Goal: Book appointment/travel/reservation

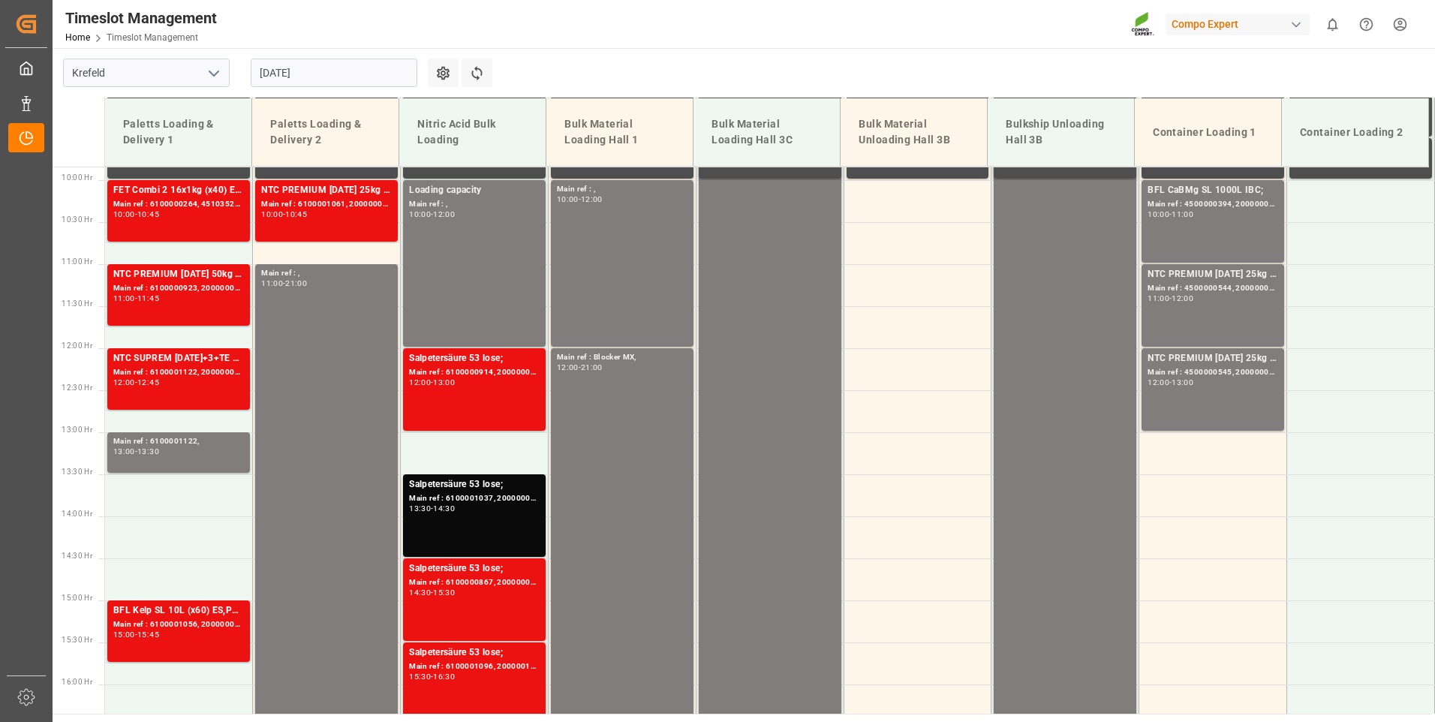
scroll to position [930, 0]
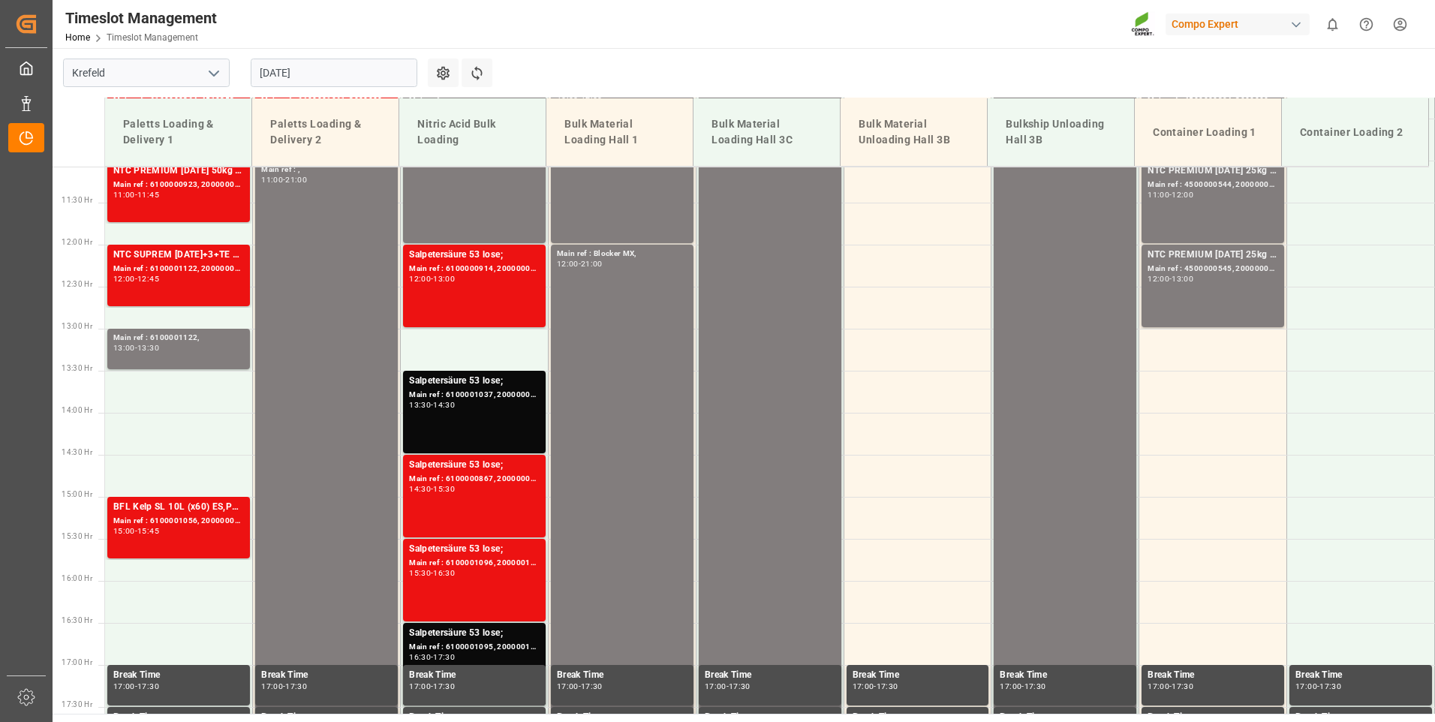
click at [327, 71] on input "[DATE]" at bounding box center [334, 73] width 167 height 29
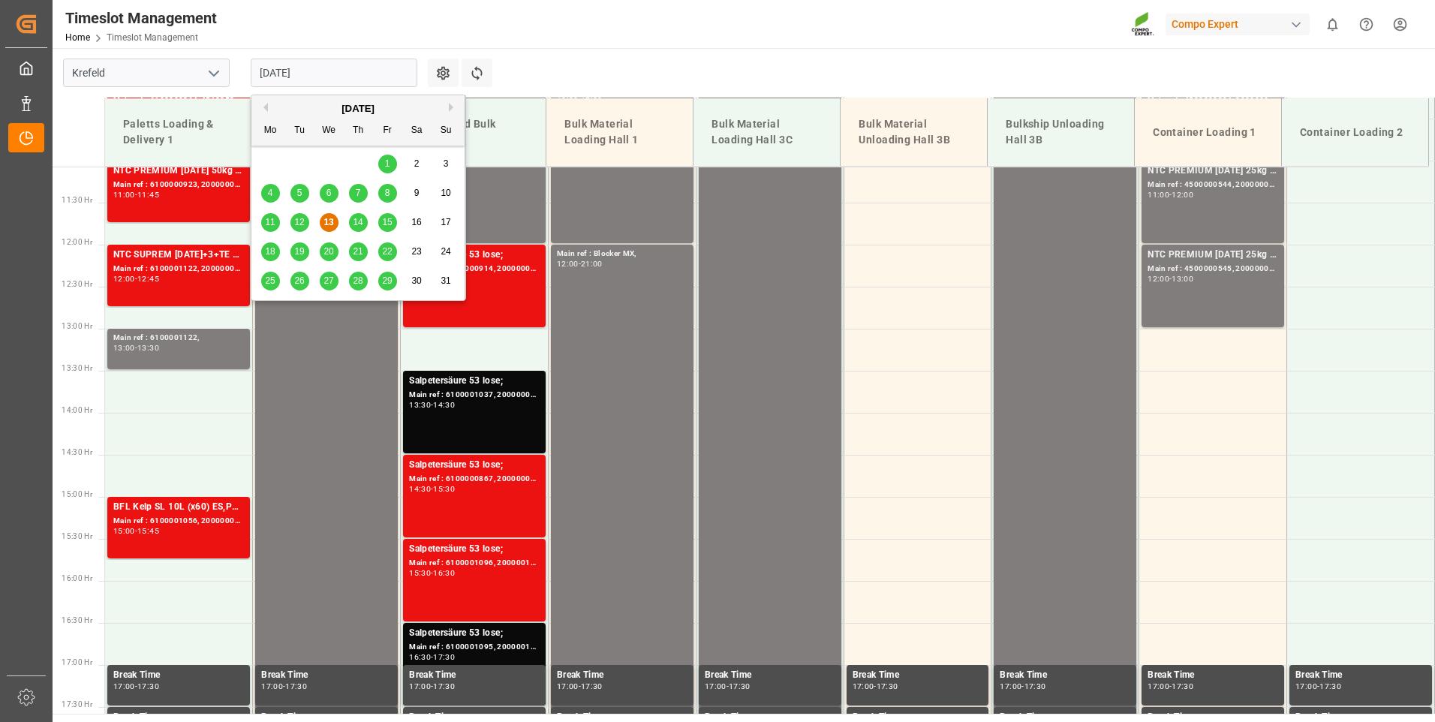
click at [357, 219] on span "14" at bounding box center [358, 222] width 10 height 11
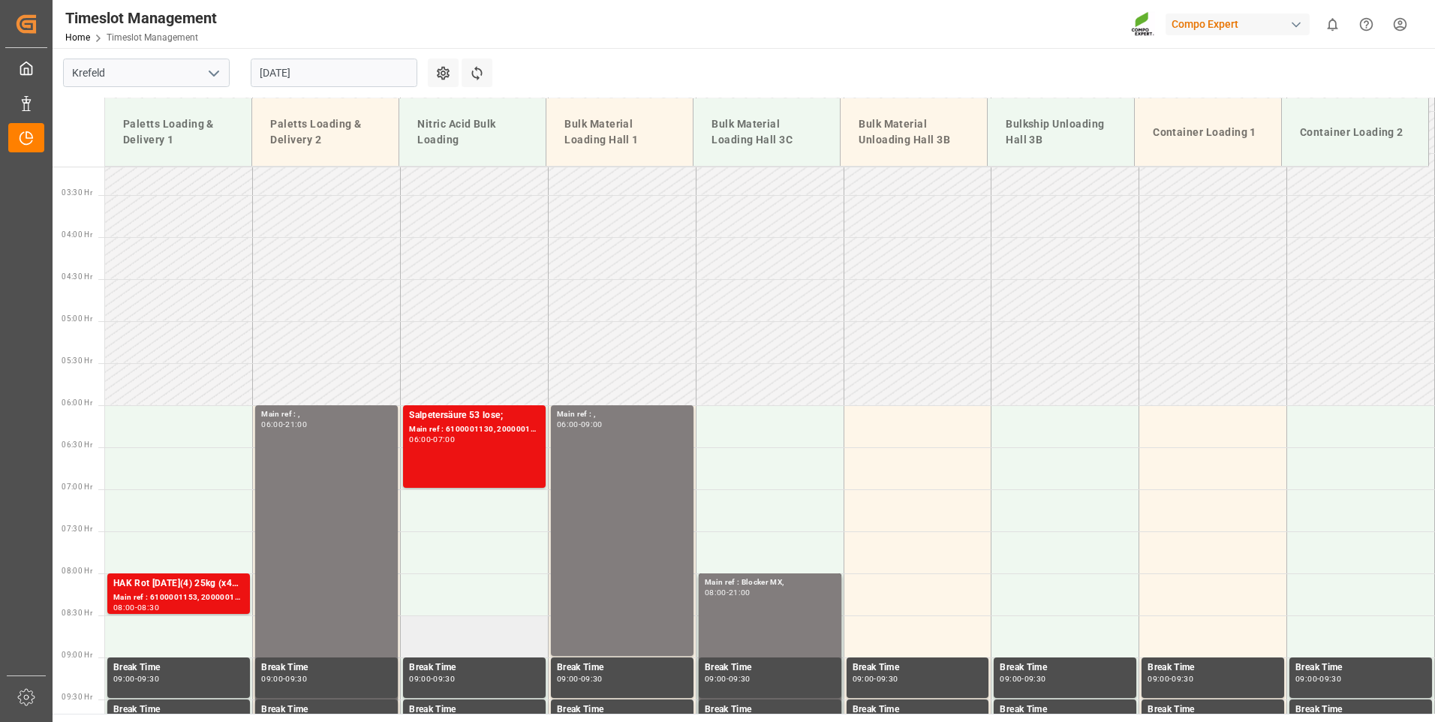
scroll to position [225, 0]
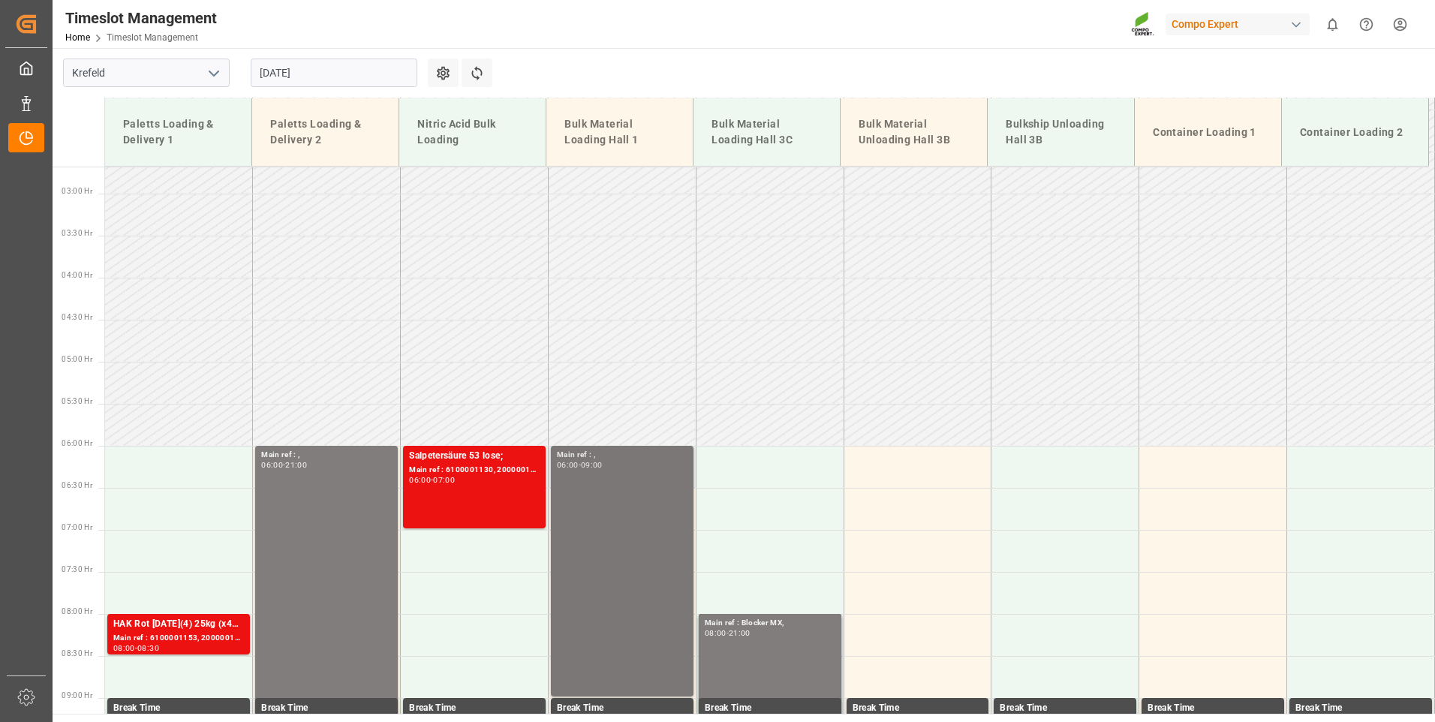
click at [665, 527] on div "Main ref : , 06:00 - 09:00" at bounding box center [622, 571] width 131 height 245
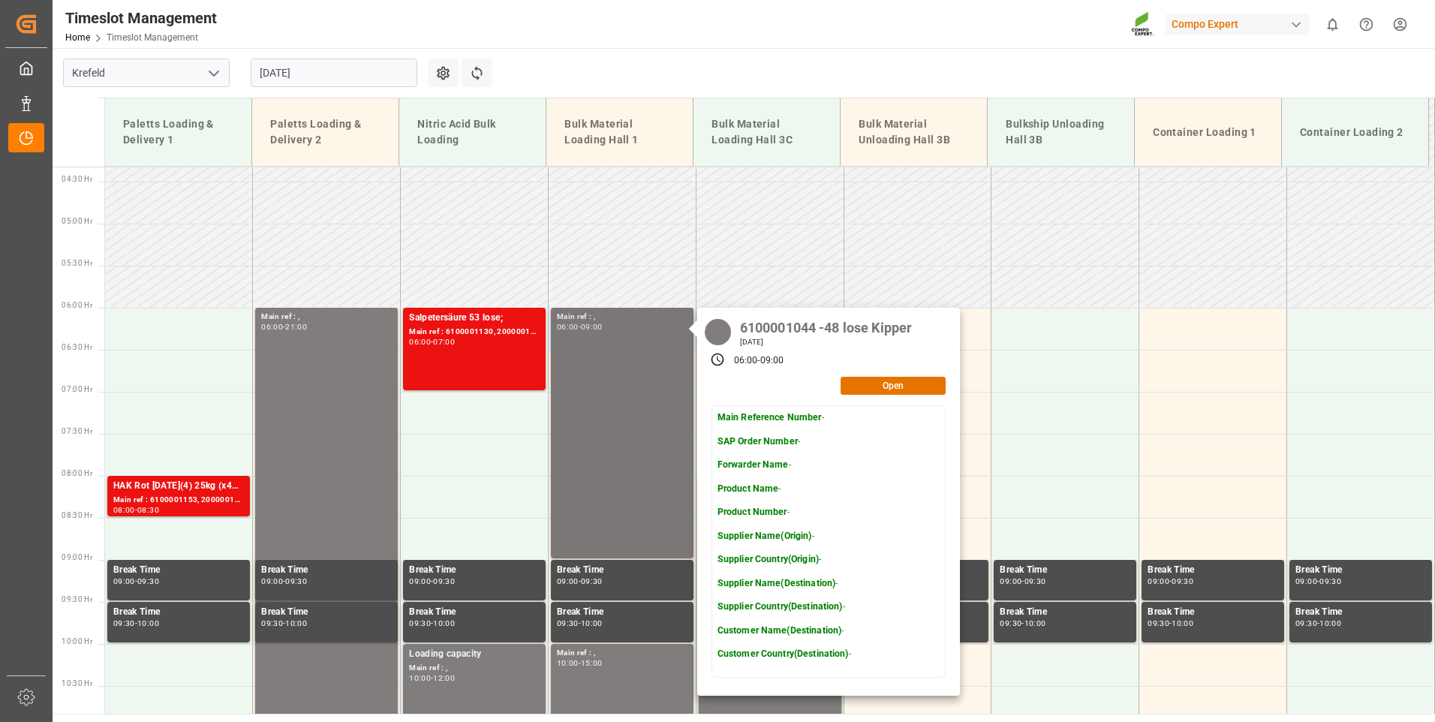
scroll to position [375, 0]
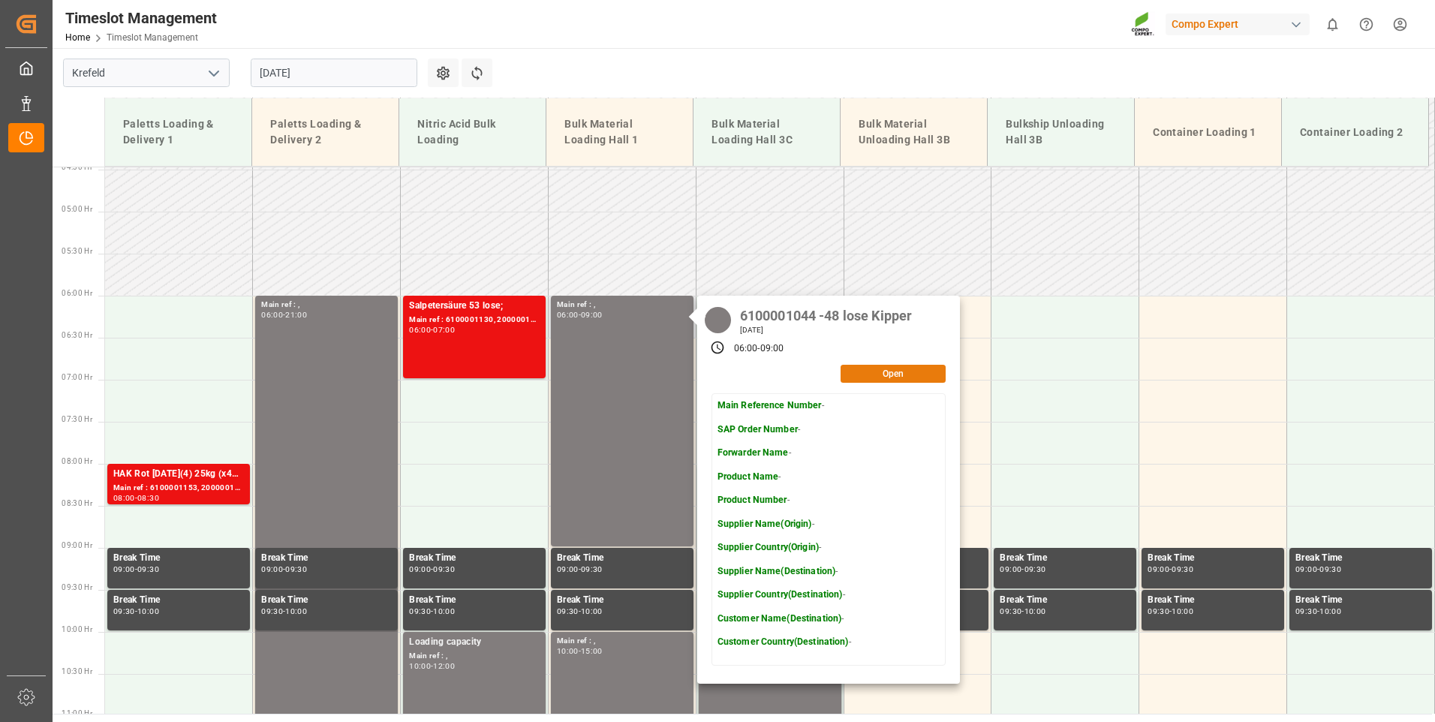
click at [888, 381] on button "Open" at bounding box center [892, 374] width 105 height 18
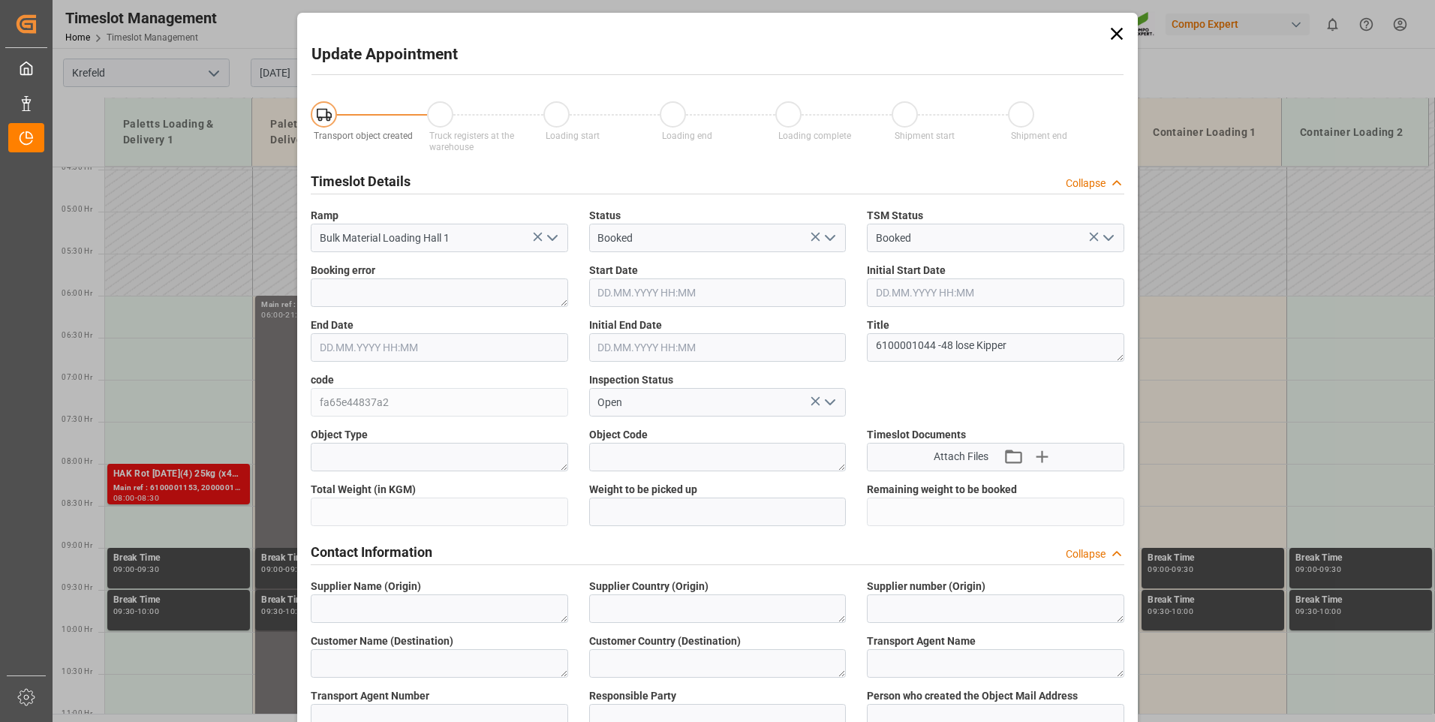
type input "[DATE] 06:00"
type input "[DATE] 09:00"
type input "[DATE] 07:19"
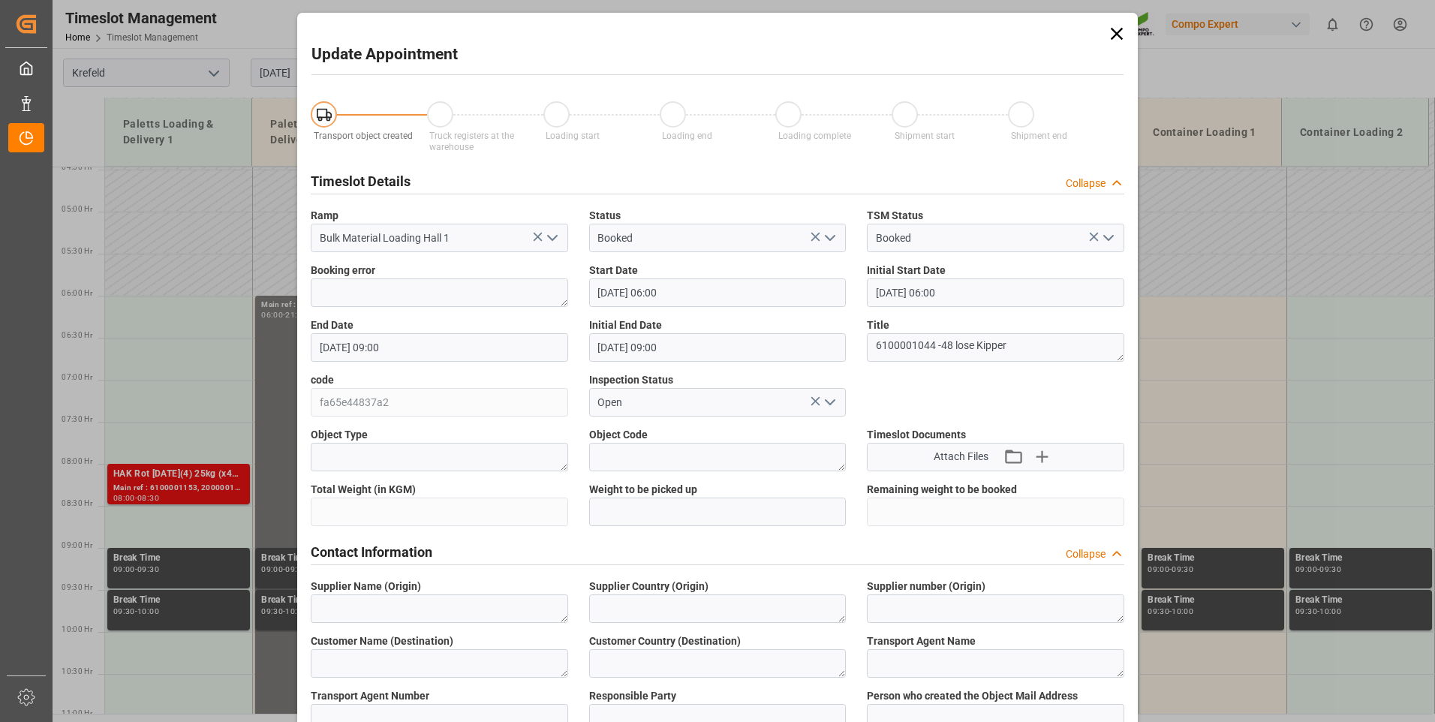
click at [1116, 29] on icon at bounding box center [1116, 33] width 21 height 21
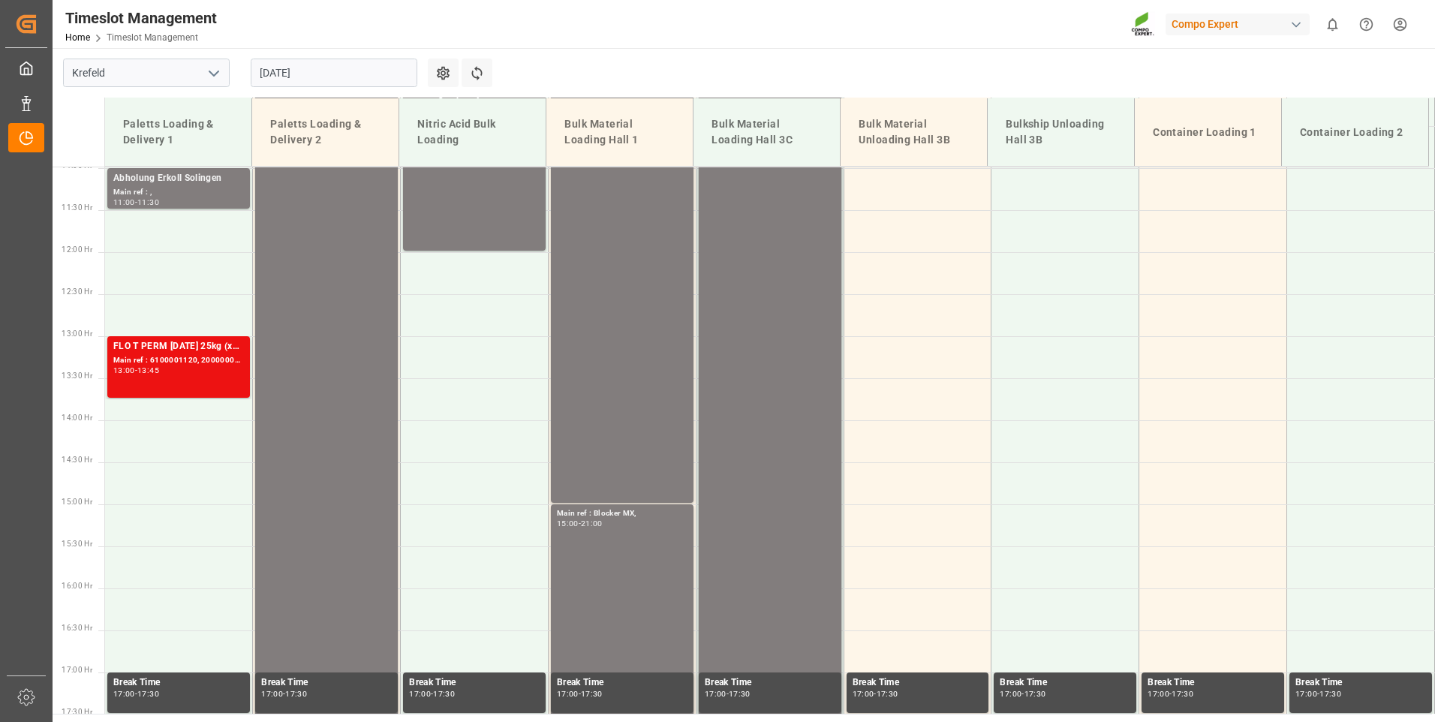
scroll to position [1050, 0]
